Goal: Information Seeking & Learning: Learn about a topic

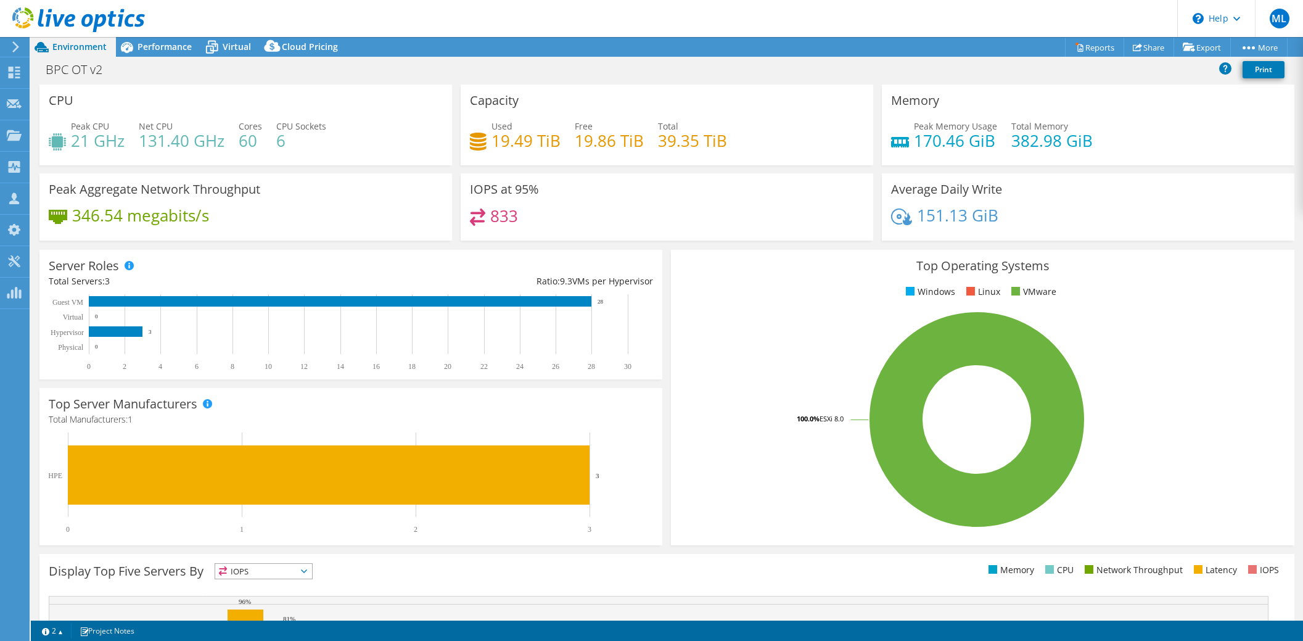
select select "USD"
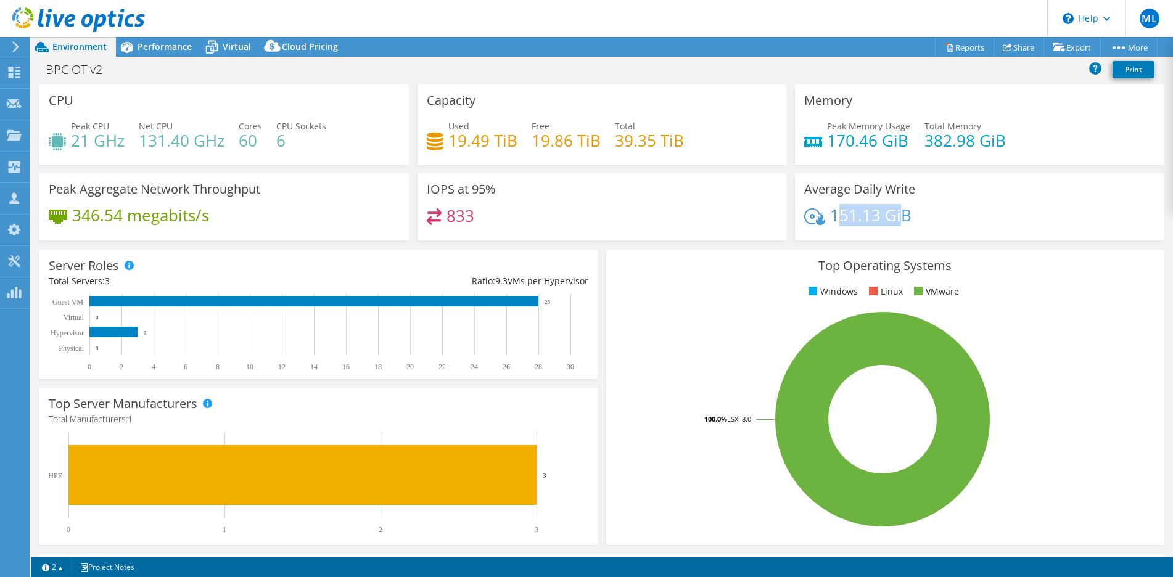
drag, startPoint x: 835, startPoint y: 213, endPoint x: 896, endPoint y: 220, distance: 60.8
click at [896, 220] on h4 "151.13 GiB" at bounding box center [870, 215] width 81 height 14
click at [928, 218] on div "151.13 GiB" at bounding box center [979, 221] width 351 height 26
drag, startPoint x: 826, startPoint y: 213, endPoint x: 881, endPoint y: 216, distance: 55.0
click at [881, 216] on h4 "151.13 GiB" at bounding box center [870, 215] width 81 height 14
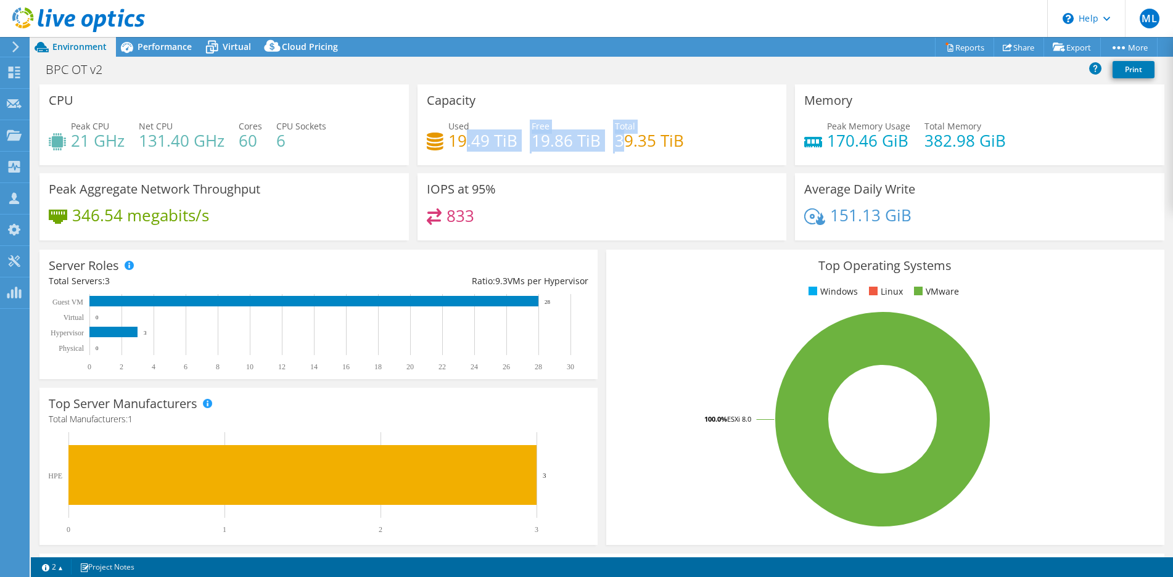
drag, startPoint x: 459, startPoint y: 139, endPoint x: 618, endPoint y: 146, distance: 159.3
click at [618, 146] on div "Used 19.49 TiB Free 19.86 TiB Total 39.35 TiB" at bounding box center [602, 140] width 351 height 40
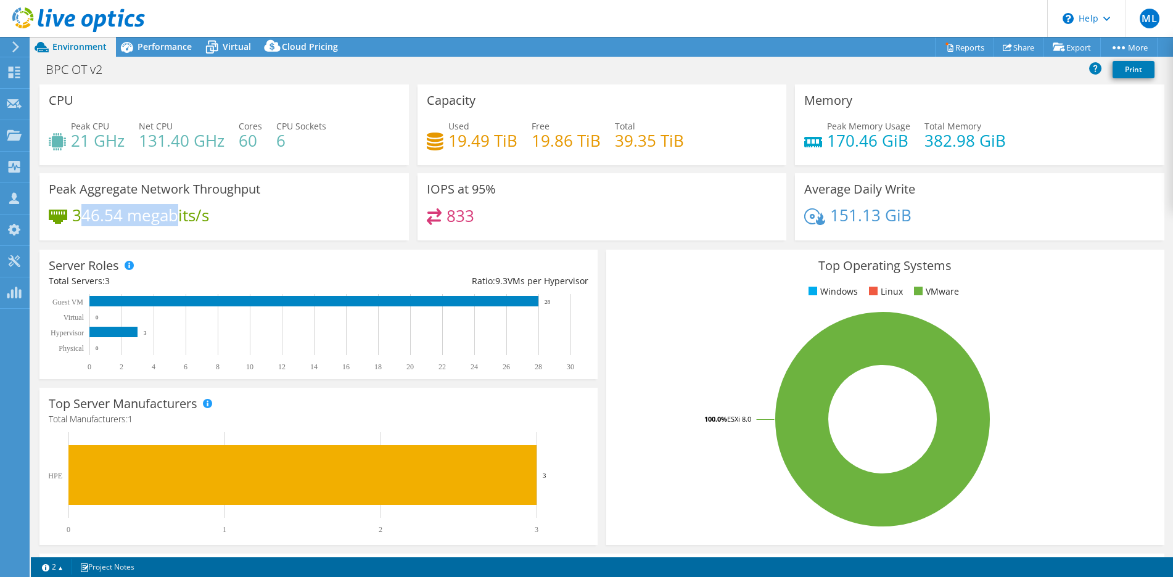
drag, startPoint x: 81, startPoint y: 215, endPoint x: 174, endPoint y: 212, distance: 92.6
click at [173, 212] on h4 "346.54 megabits/s" at bounding box center [140, 215] width 137 height 14
click at [161, 50] on span "Performance" at bounding box center [165, 47] width 54 height 12
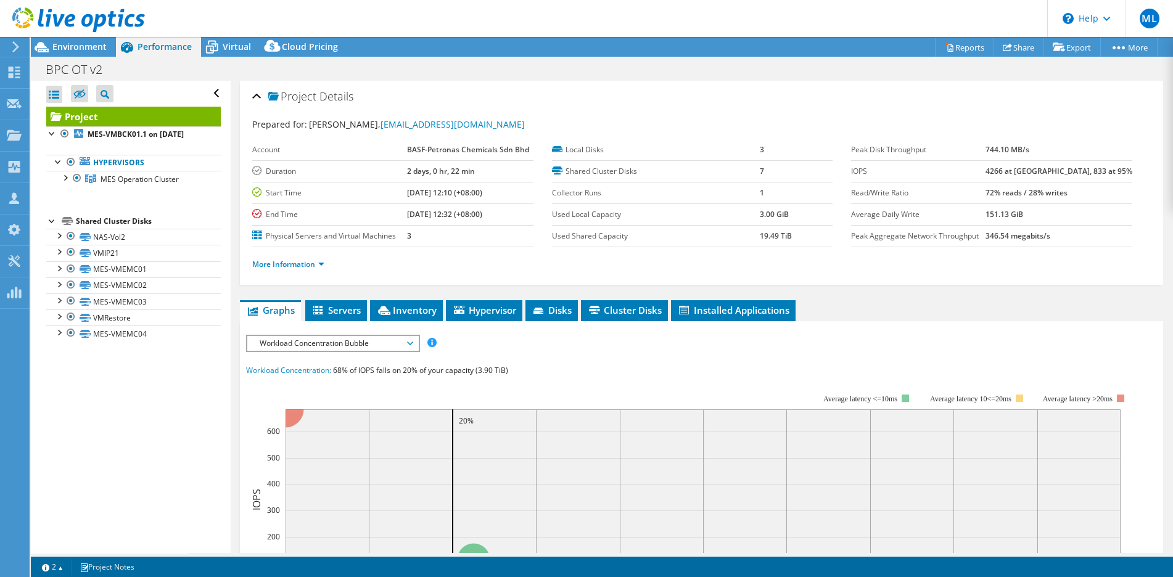
click at [365, 339] on span "Workload Concentration Bubble" at bounding box center [333, 343] width 159 height 15
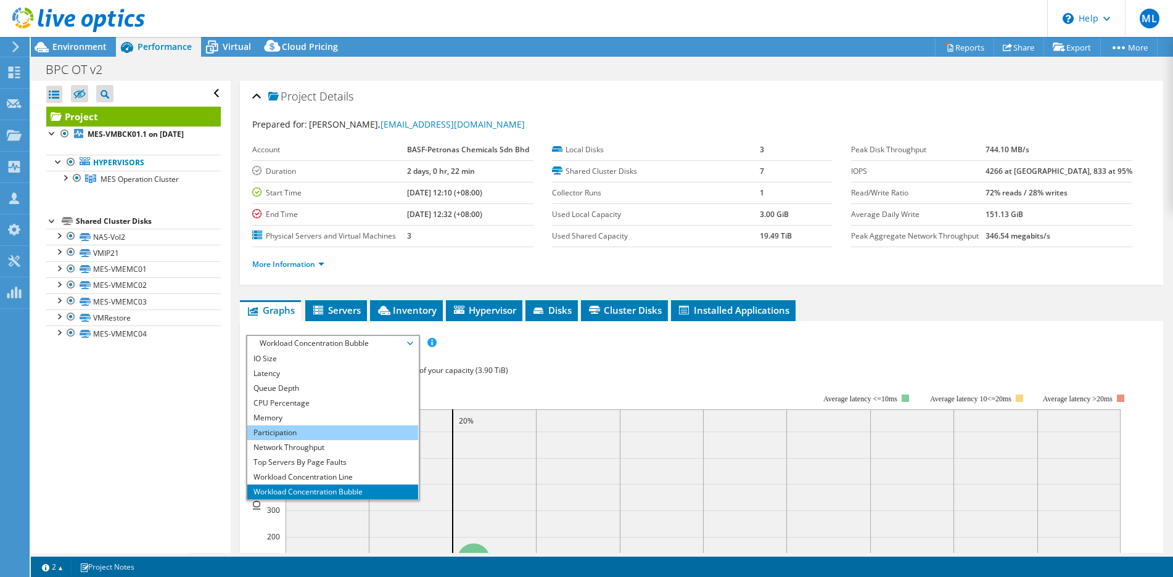
scroll to position [44, 0]
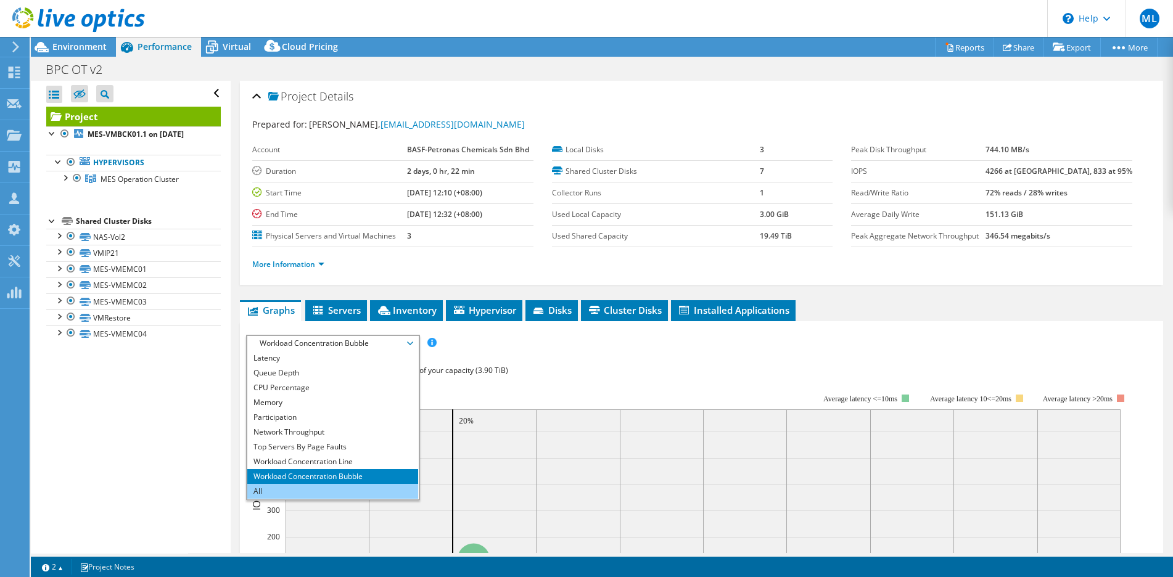
click at [308, 490] on li "All" at bounding box center [332, 491] width 171 height 15
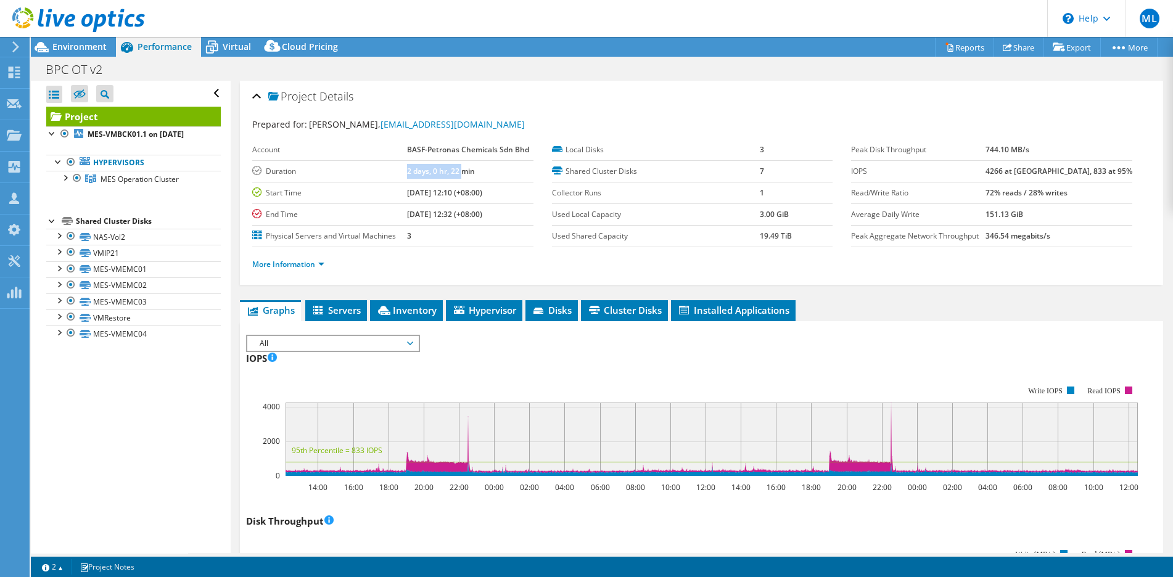
drag, startPoint x: 460, startPoint y: 171, endPoint x: 403, endPoint y: 173, distance: 57.4
click at [403, 172] on tr "Duration 2 days, 0 hr, 22 min" at bounding box center [392, 171] width 281 height 22
click at [369, 173] on label "Duration" at bounding box center [329, 171] width 155 height 12
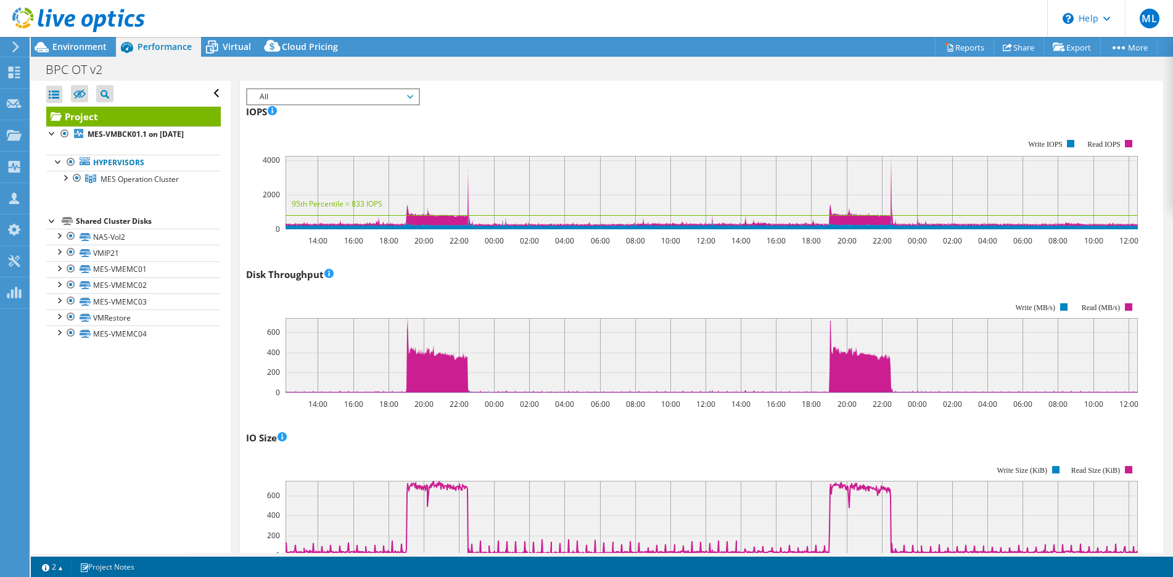
scroll to position [0, 0]
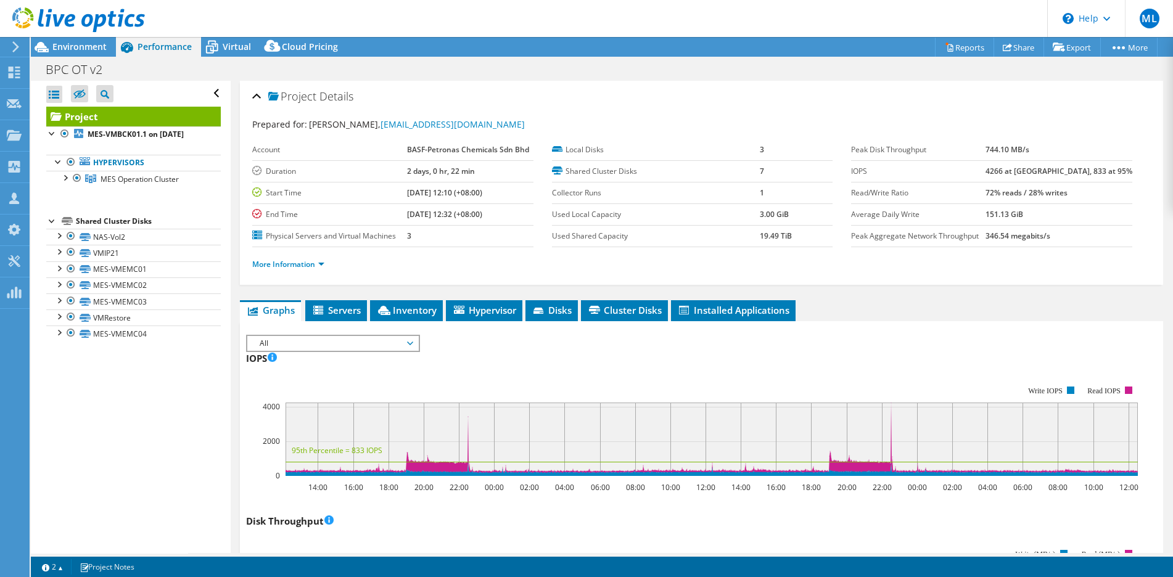
click at [362, 347] on span "All" at bounding box center [333, 343] width 159 height 15
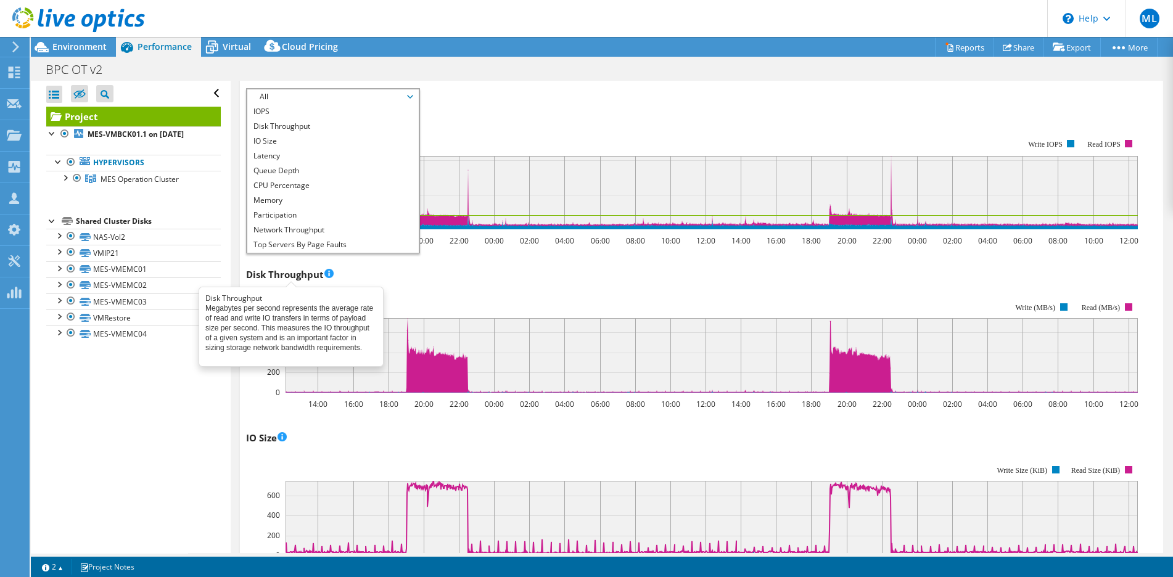
drag, startPoint x: 274, startPoint y: 277, endPoint x: 271, endPoint y: 261, distance: 16.3
click at [276, 277] on h3 "Disk Throughput" at bounding box center [290, 275] width 88 height 14
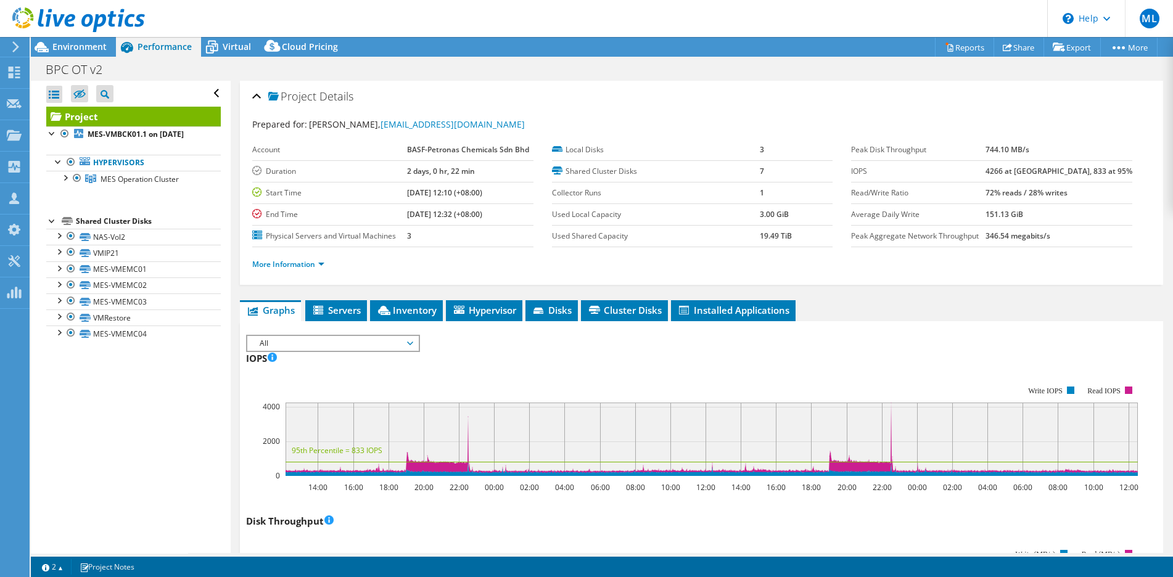
click at [350, 314] on span "Servers" at bounding box center [335, 310] width 49 height 12
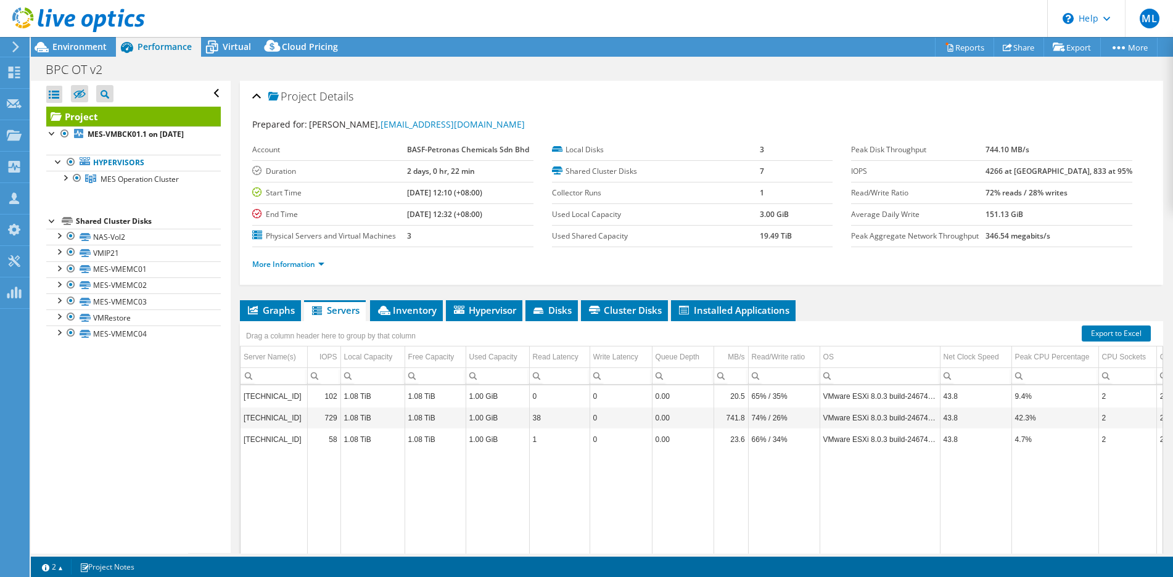
drag, startPoint x: 415, startPoint y: 313, endPoint x: 472, endPoint y: 288, distance: 62.7
click at [416, 314] on span "Inventory" at bounding box center [406, 310] width 60 height 12
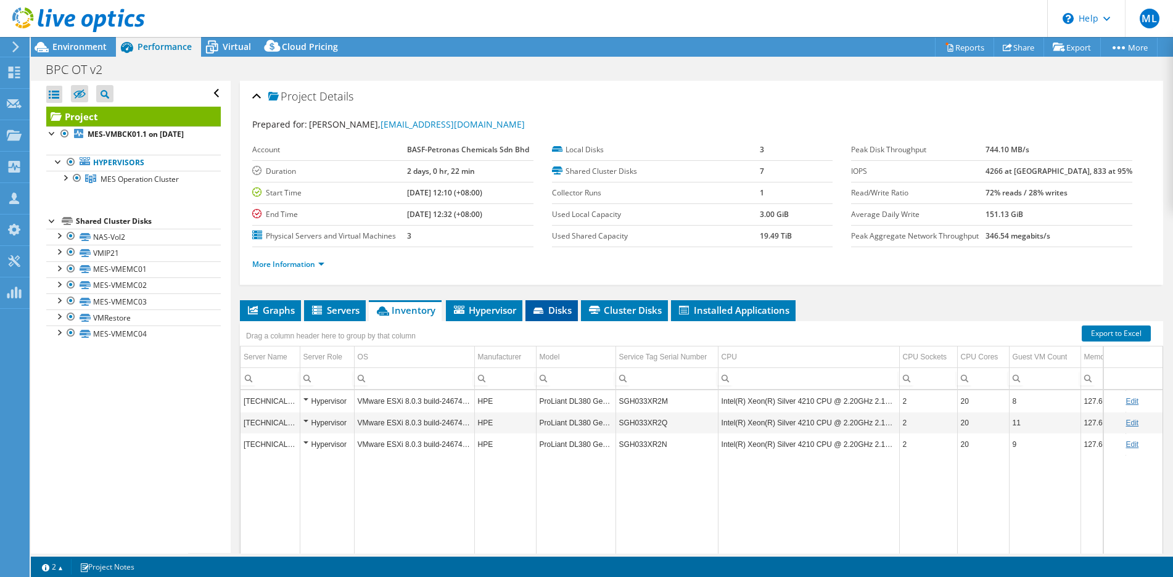
click at [549, 312] on span "Disks" at bounding box center [552, 310] width 40 height 12
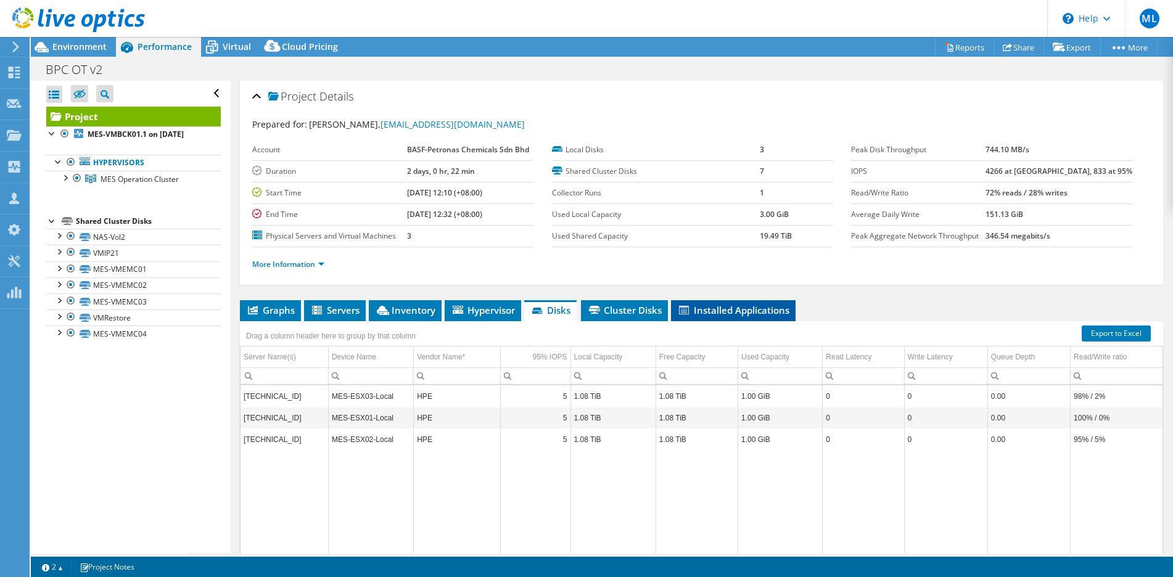
click at [701, 309] on span "Installed Applications" at bounding box center [733, 310] width 112 height 12
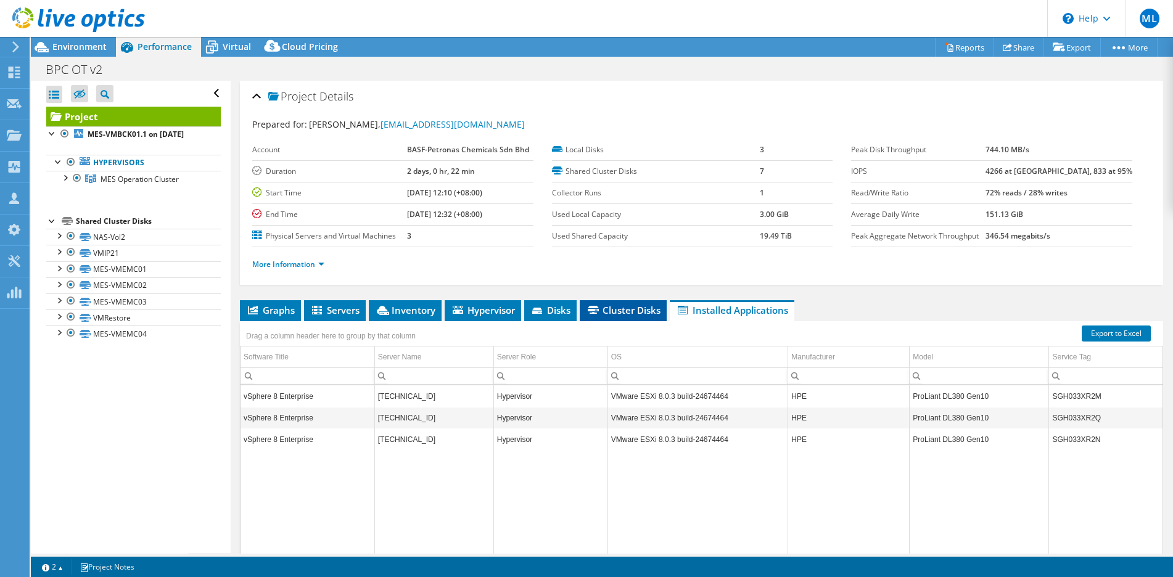
click at [613, 315] on span "Cluster Disks" at bounding box center [623, 310] width 75 height 12
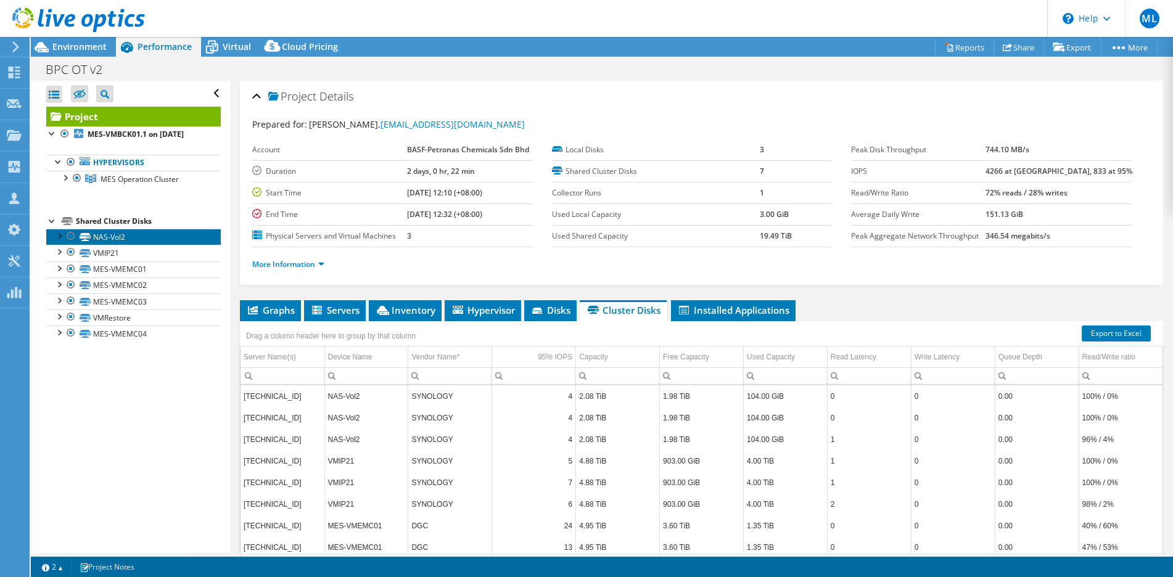
drag, startPoint x: 110, startPoint y: 237, endPoint x: 128, endPoint y: 229, distance: 19.9
click at [110, 237] on link "NAS-Vol2" at bounding box center [133, 237] width 175 height 16
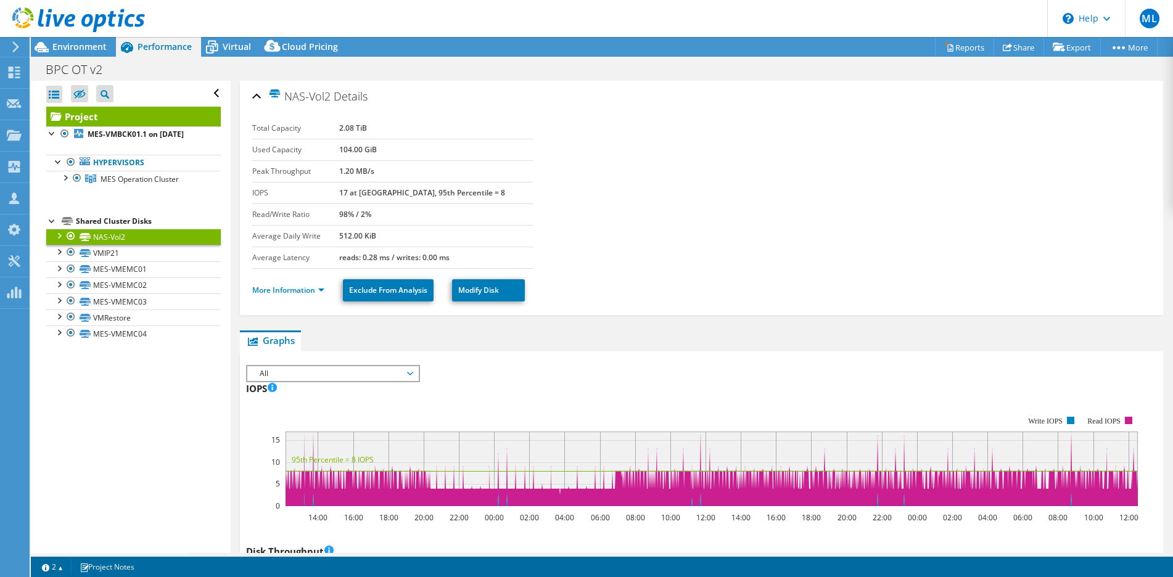
click at [616, 213] on section "Total Capacity 2.08 TiB Used Capacity 104.00 GiB Peak Throughput 1.20 MB/s IOPS…" at bounding box center [701, 193] width 899 height 151
click at [654, 229] on section "Total Capacity 2.08 TiB Used Capacity 104.00 GiB Peak Throughput 1.20 MB/s IOPS…" at bounding box center [701, 193] width 899 height 151
click at [656, 228] on section "Total Capacity 2.08 TiB Used Capacity 104.00 GiB Peak Throughput 1.20 MB/s IOPS…" at bounding box center [701, 193] width 899 height 151
click at [683, 216] on section "Total Capacity 2.08 TiB Used Capacity 104.00 GiB Peak Throughput 1.20 MB/s IOPS…" at bounding box center [701, 193] width 899 height 151
click at [730, 201] on section "Total Capacity 2.08 TiB Used Capacity 104.00 GiB Peak Throughput 1.20 MB/s IOPS…" at bounding box center [701, 193] width 899 height 151
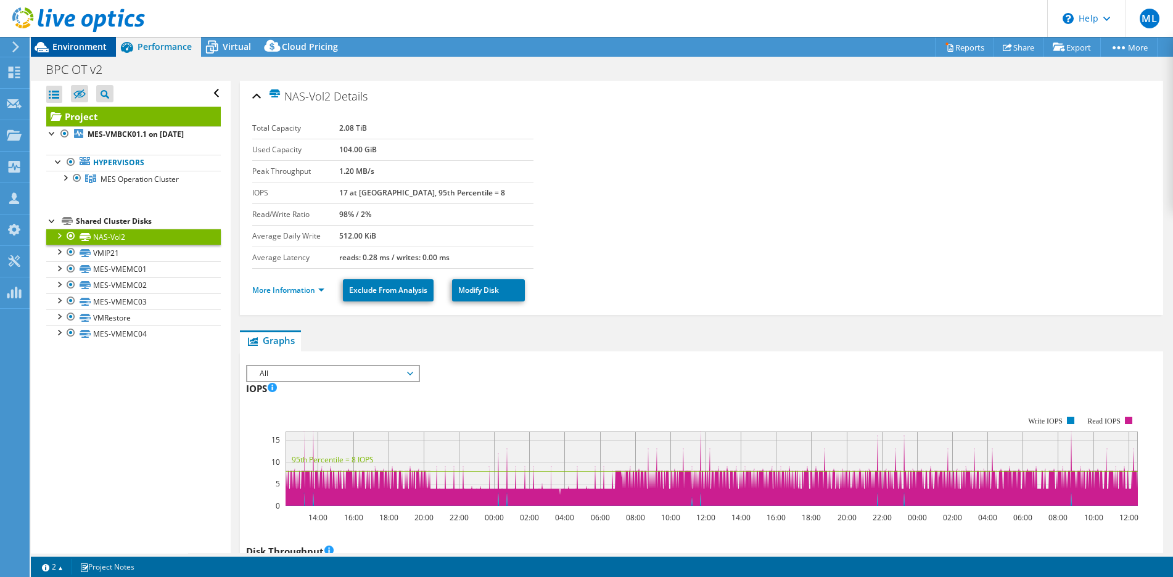
click at [99, 49] on span "Environment" at bounding box center [79, 47] width 54 height 12
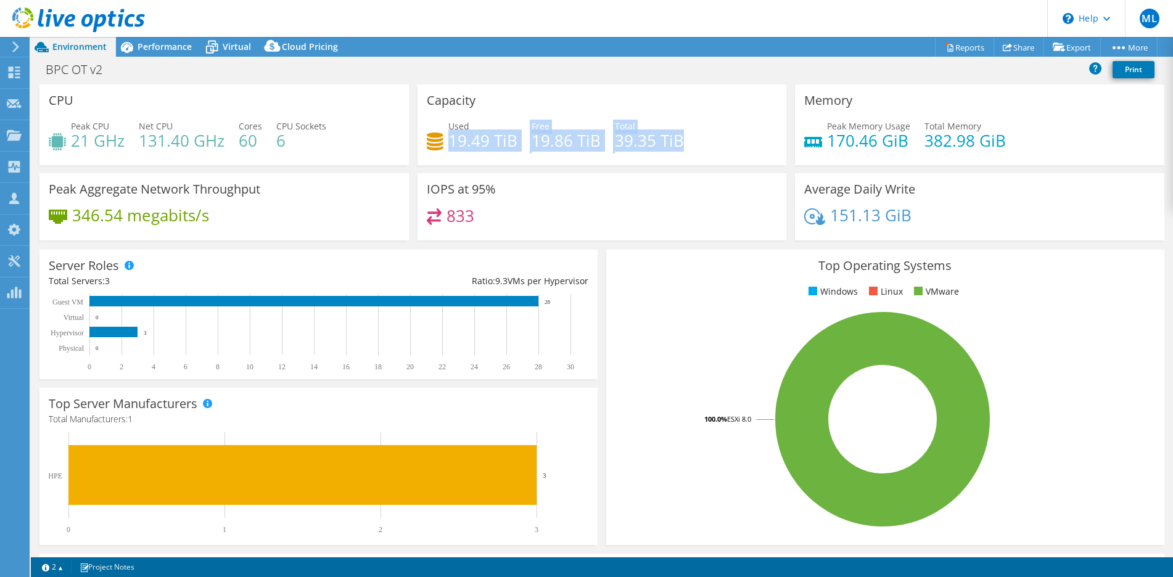
drag, startPoint x: 447, startPoint y: 137, endPoint x: 681, endPoint y: 150, distance: 234.7
click at [681, 150] on div "Used 19.49 TiB Free 19.86 TiB Total 39.35 TiB" at bounding box center [602, 140] width 351 height 40
click at [691, 141] on div "Used 19.49 TiB Free 19.86 TiB Total 39.35 TiB" at bounding box center [602, 140] width 351 height 40
drag, startPoint x: 448, startPoint y: 138, endPoint x: 471, endPoint y: 139, distance: 23.5
click at [471, 139] on h4 "19.49 TiB" at bounding box center [482, 141] width 69 height 14
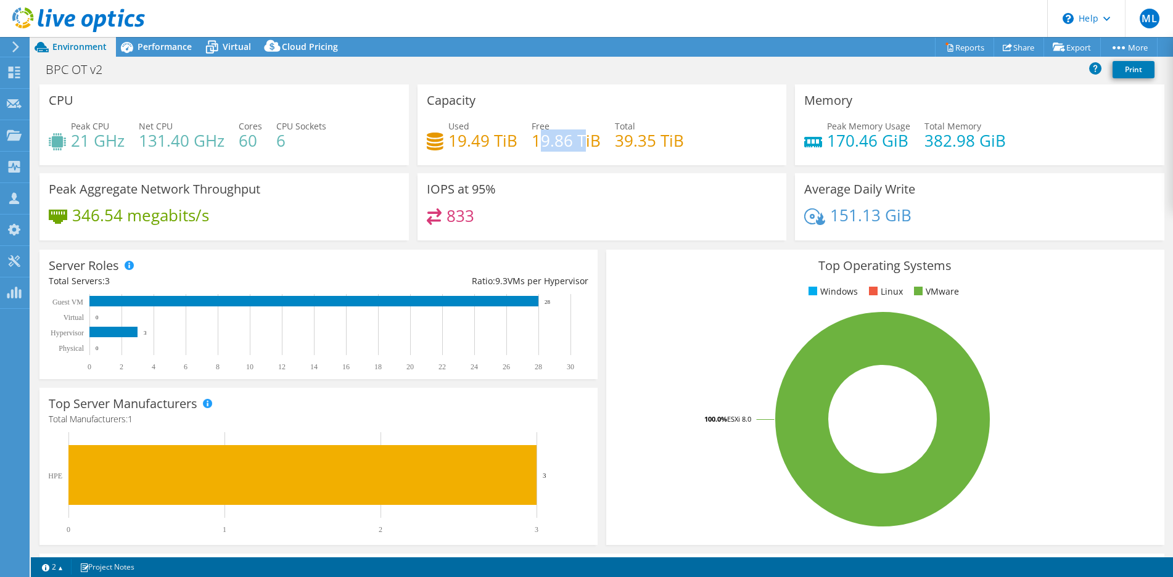
drag, startPoint x: 538, startPoint y: 139, endPoint x: 617, endPoint y: 157, distance: 80.8
click at [583, 147] on h4 "19.86 TiB" at bounding box center [566, 141] width 69 height 14
click at [664, 147] on h4 "39.35 TiB" at bounding box center [649, 141] width 69 height 14
drag, startPoint x: 695, startPoint y: 141, endPoint x: 448, endPoint y: 147, distance: 246.8
click at [448, 147] on div "Used 19.49 TiB Free 19.86 TiB Total 39.35 TiB" at bounding box center [602, 140] width 351 height 40
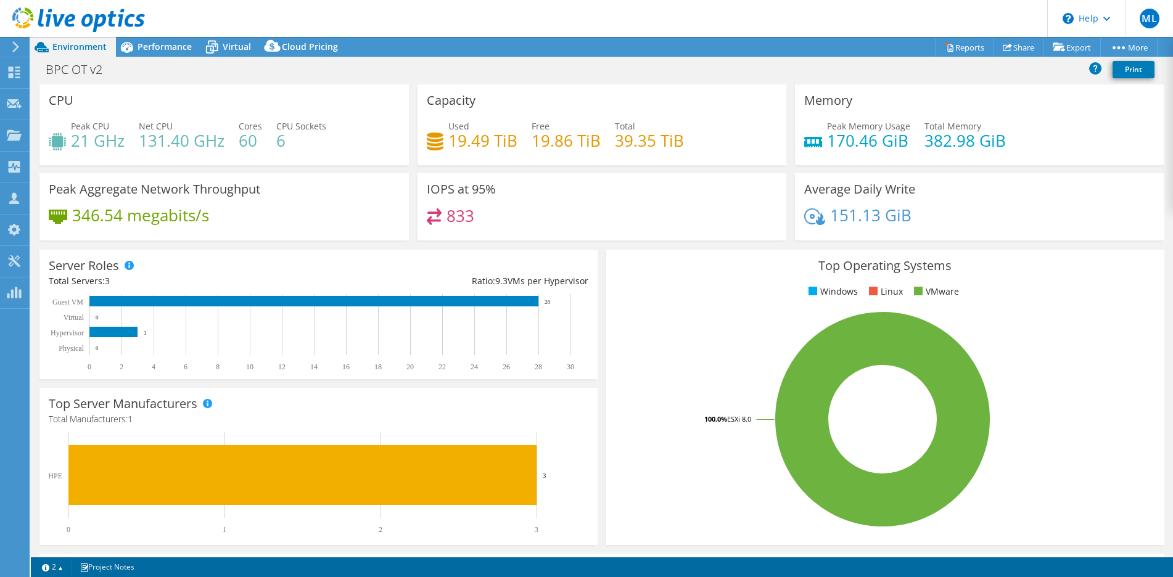
click at [655, 153] on div "Used 19.49 TiB Free 19.86 TiB Total 39.35 TiB" at bounding box center [602, 140] width 351 height 40
click at [168, 51] on span "Performance" at bounding box center [165, 47] width 54 height 12
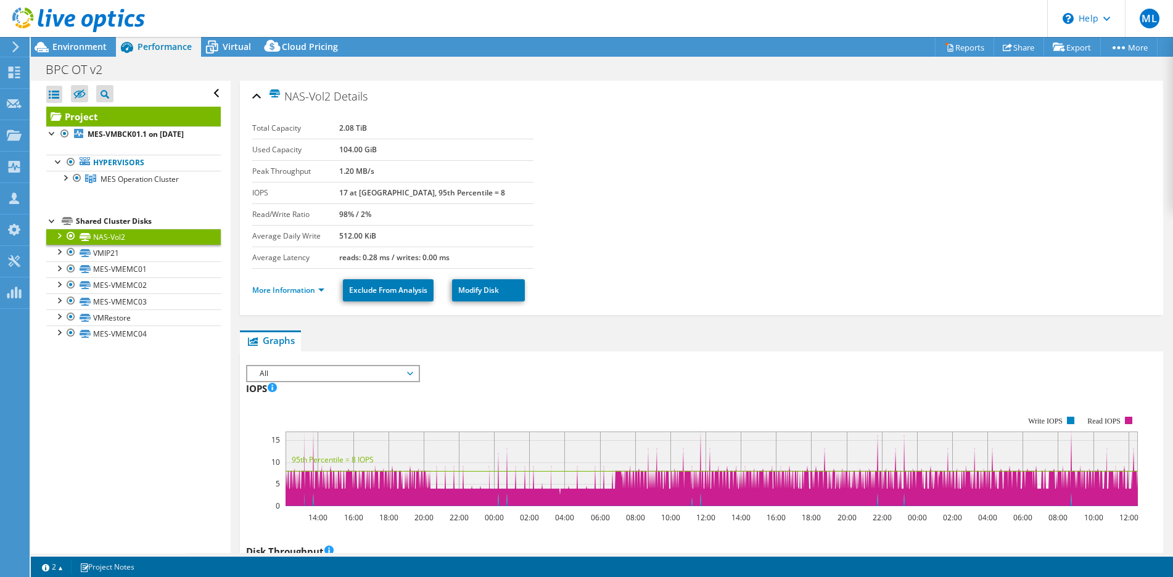
drag, startPoint x: 154, startPoint y: 442, endPoint x: 164, endPoint y: 432, distance: 14.0
click at [154, 442] on div "Open All Close All Hide Excluded Nodes Project Tree Filter" at bounding box center [130, 317] width 199 height 472
click at [99, 42] on span "Environment" at bounding box center [79, 47] width 54 height 12
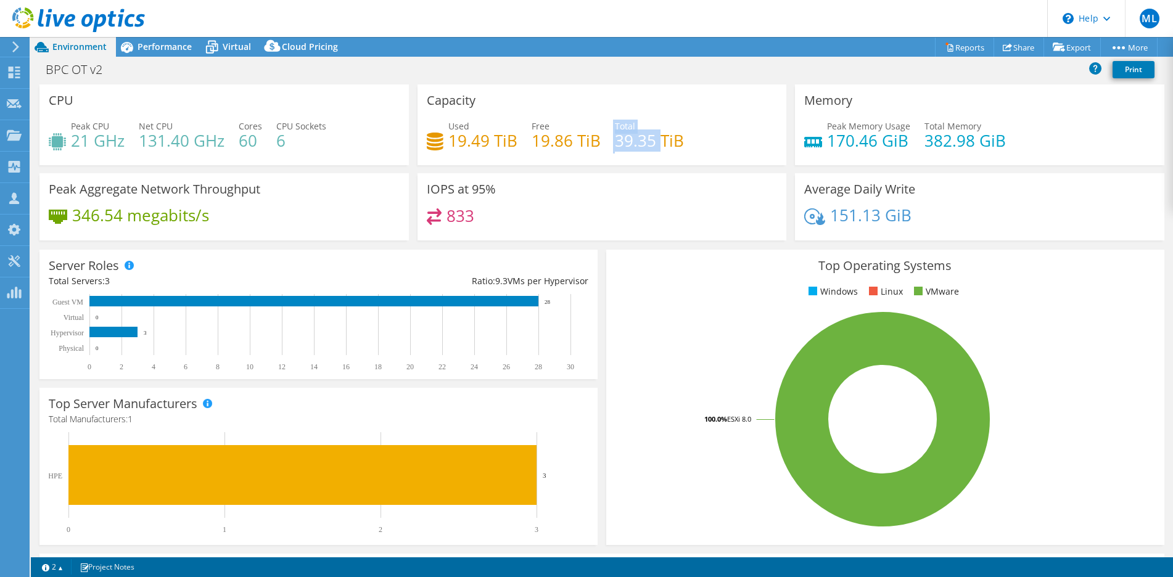
drag, startPoint x: 601, startPoint y: 136, endPoint x: 663, endPoint y: 138, distance: 62.3
click at [663, 138] on div "Used 19.49 TiB Free 19.86 TiB Total 39.35 TiB" at bounding box center [602, 140] width 351 height 40
click at [701, 140] on div "Used 19.49 TiB Free 19.86 TiB Total 39.35 TiB" at bounding box center [602, 140] width 351 height 40
drag, startPoint x: 672, startPoint y: 143, endPoint x: 461, endPoint y: 149, distance: 211.0
click at [462, 149] on div "Used 19.49 TiB Free 19.86 TiB Total 39.35 TiB" at bounding box center [602, 140] width 351 height 40
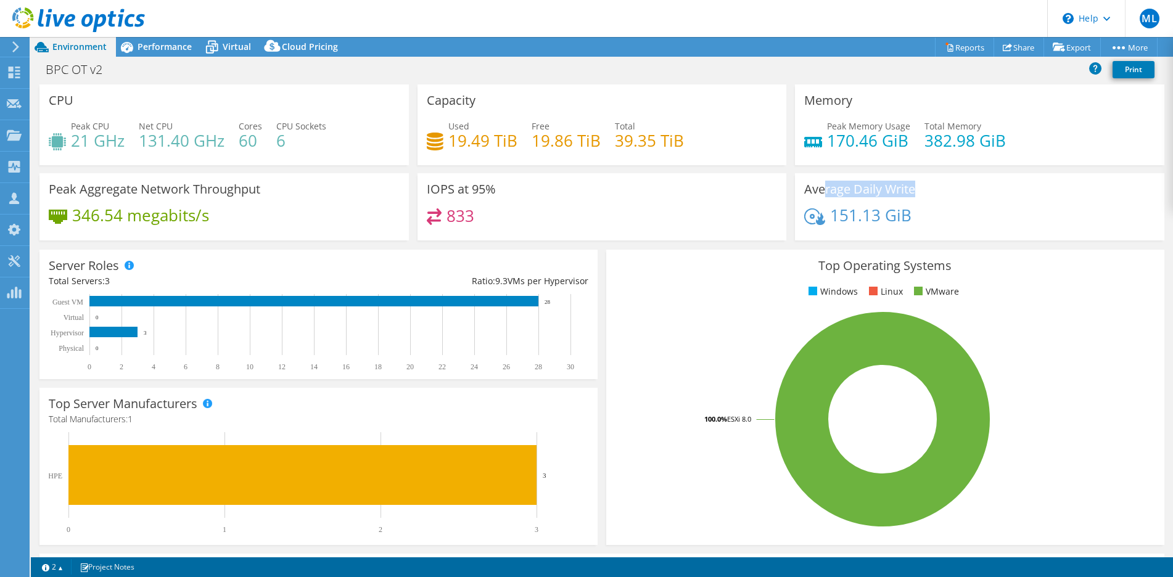
drag, startPoint x: 818, startPoint y: 188, endPoint x: 915, endPoint y: 207, distance: 98.8
click at [915, 207] on div "Average Daily Write 151.13 GiB" at bounding box center [979, 206] width 369 height 67
click at [924, 215] on div "151.13 GiB" at bounding box center [979, 221] width 351 height 26
